Goal: Task Accomplishment & Management: Use online tool/utility

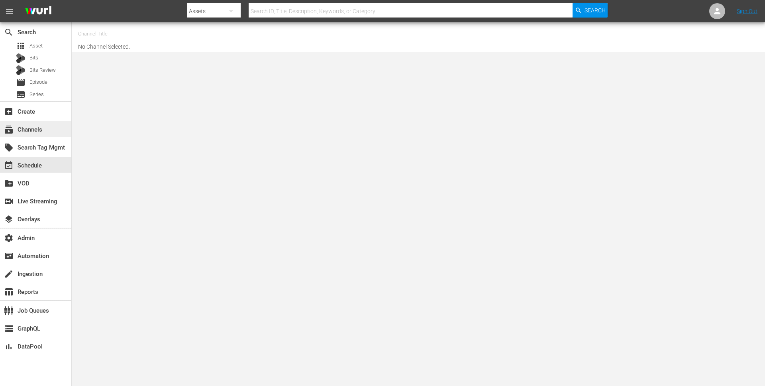
click at [29, 131] on div "subscriptions Channels" at bounding box center [22, 128] width 45 height 7
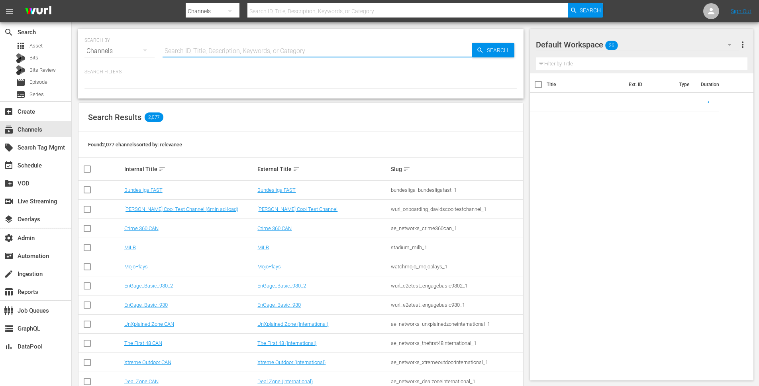
click at [261, 51] on input "text" at bounding box center [317, 50] width 309 height 19
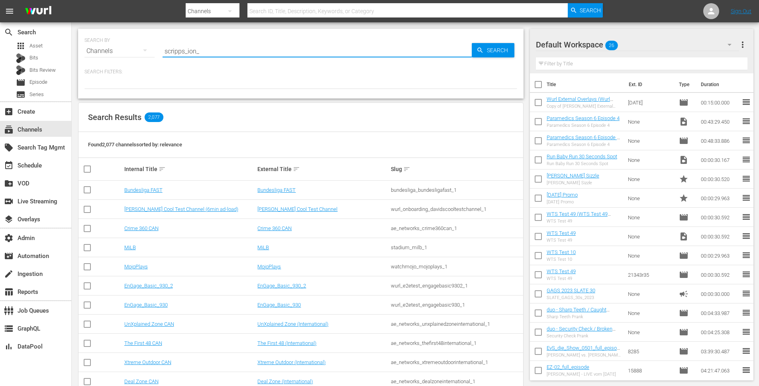
type input "scripps_ion_1"
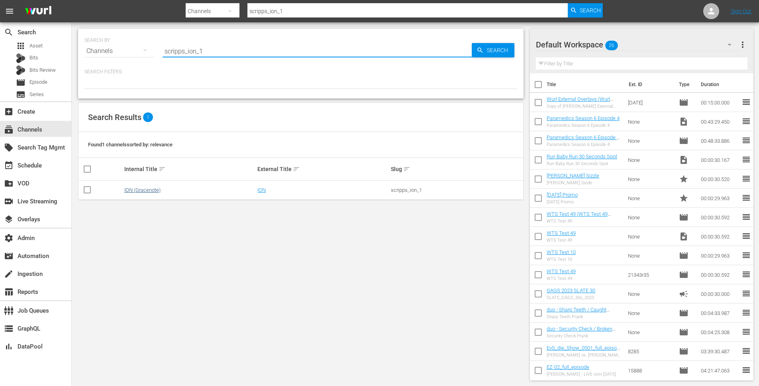
type input "scripps_ion_1"
click at [138, 193] on link "ION (Gracenote)" at bounding box center [142, 190] width 36 height 6
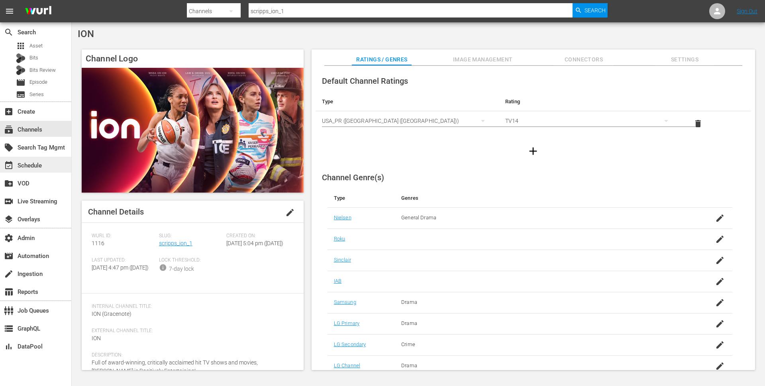
click at [49, 167] on div "event_available Schedule" at bounding box center [35, 165] width 71 height 16
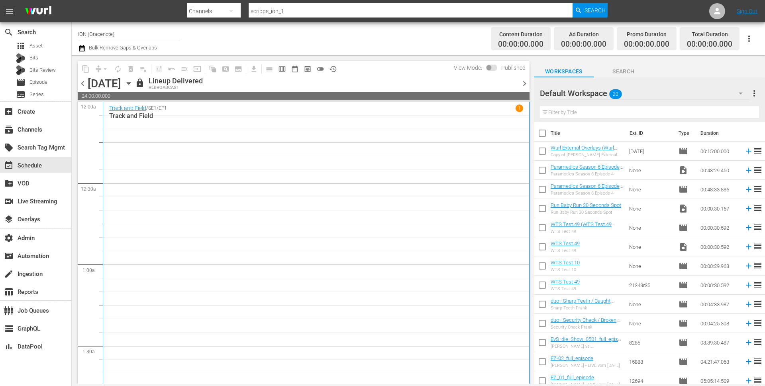
click at [83, 83] on span "chevron_left" at bounding box center [83, 84] width 10 height 10
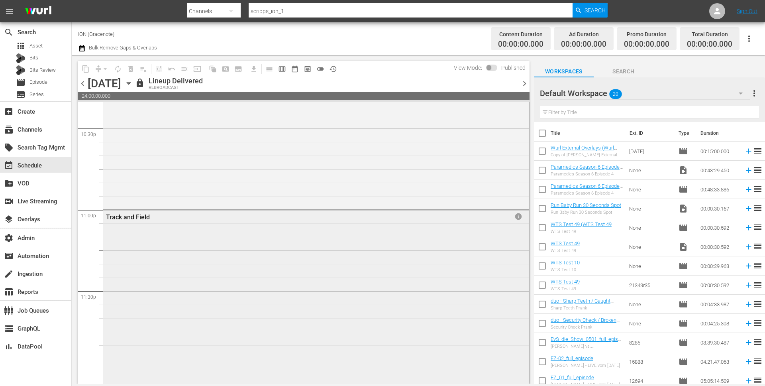
scroll to position [3694, 0]
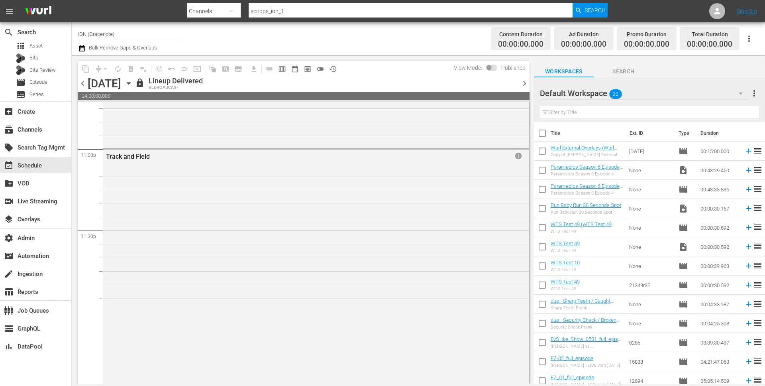
click at [525, 84] on span "chevron_right" at bounding box center [525, 84] width 10 height 10
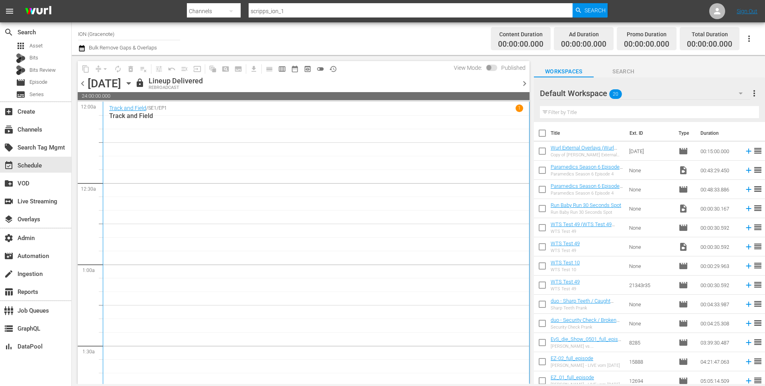
click at [83, 81] on span "chevron_left" at bounding box center [83, 84] width 10 height 10
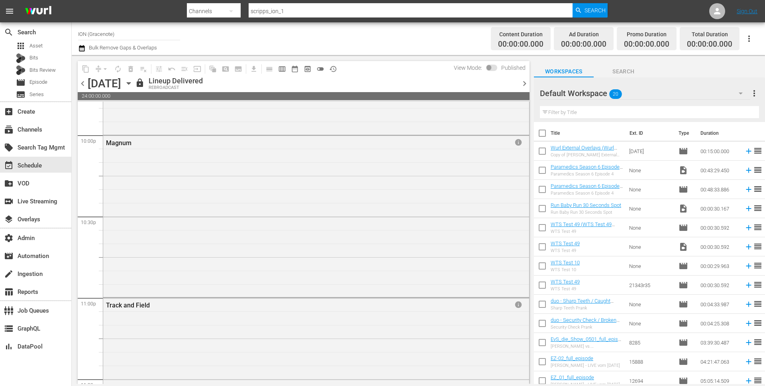
scroll to position [3575, 0]
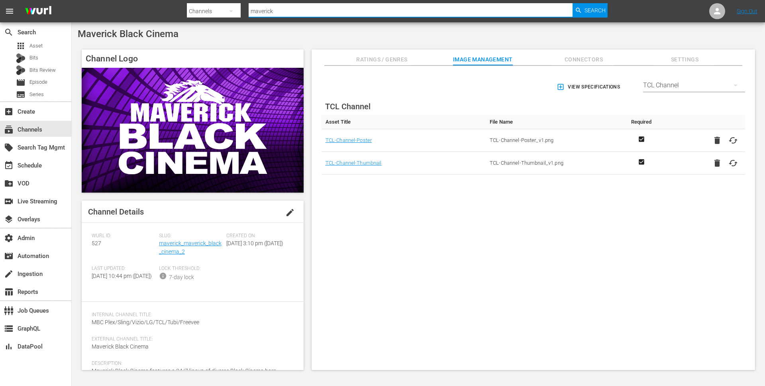
drag, startPoint x: 282, startPoint y: 8, endPoint x: 212, endPoint y: -1, distance: 70.3
click at [212, 0] on html "menu Search By Channels Search ID, Title, Description, Keywords, or Category ma…" at bounding box center [382, 193] width 765 height 386
drag, startPoint x: 292, startPoint y: 11, endPoint x: 224, endPoint y: 7, distance: 67.9
click at [224, 7] on div "Search By Channels Search ID, Title, Description, Keywords, or Category maveric…" at bounding box center [397, 11] width 421 height 19
type input "scripps_ion_2"
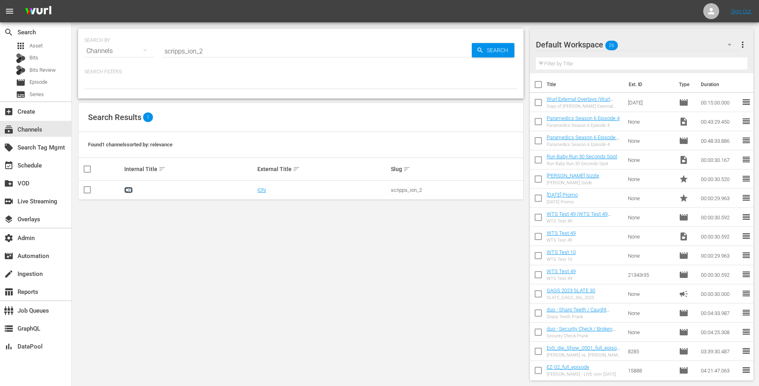
click at [127, 189] on link "ION" at bounding box center [128, 190] width 8 height 6
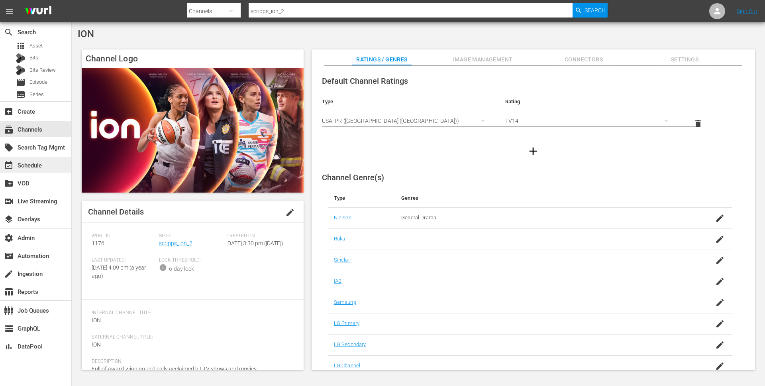
click at [30, 166] on div "event_available Schedule" at bounding box center [22, 164] width 45 height 7
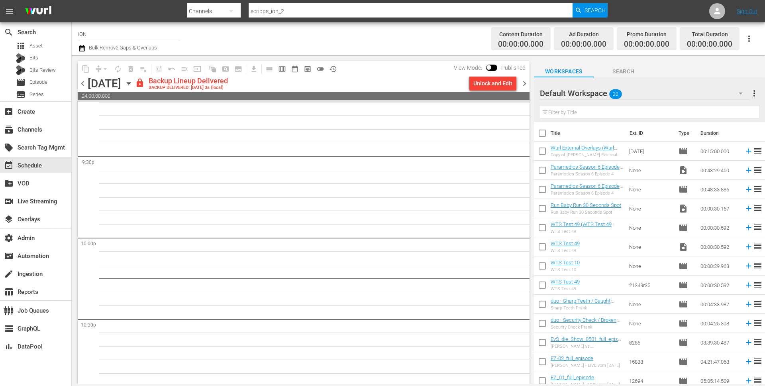
scroll to position [3622, 0]
